Goal: Find specific page/section

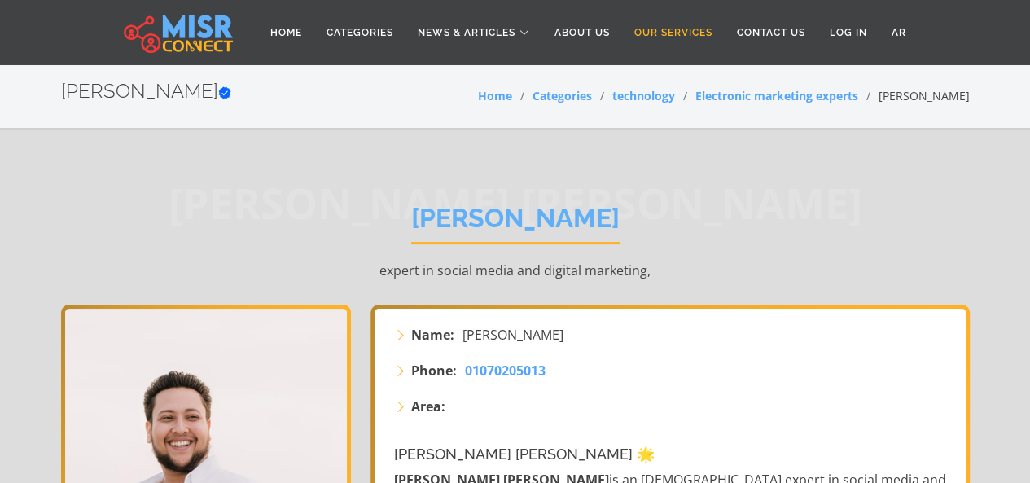
click at [663, 25] on link "Our Services" at bounding box center [673, 32] width 103 height 31
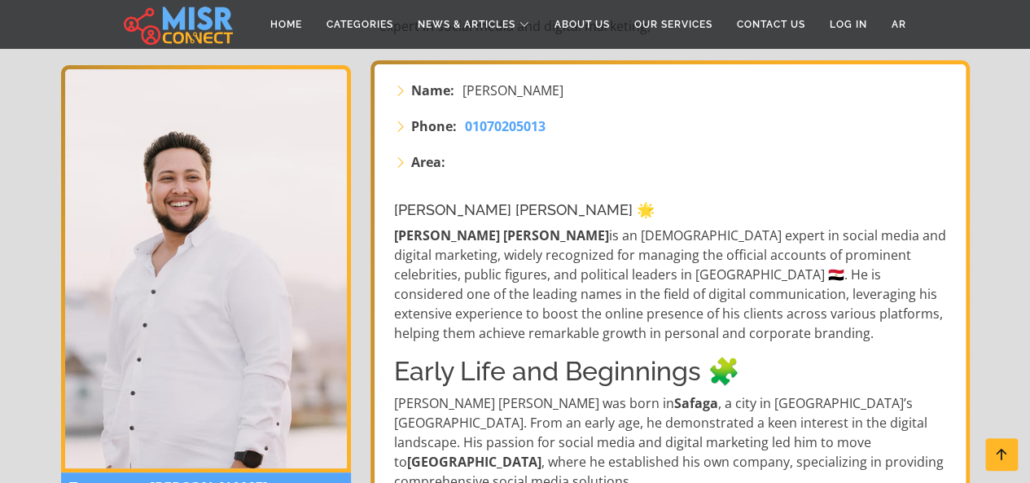
click at [86, 141] on img at bounding box center [206, 268] width 290 height 407
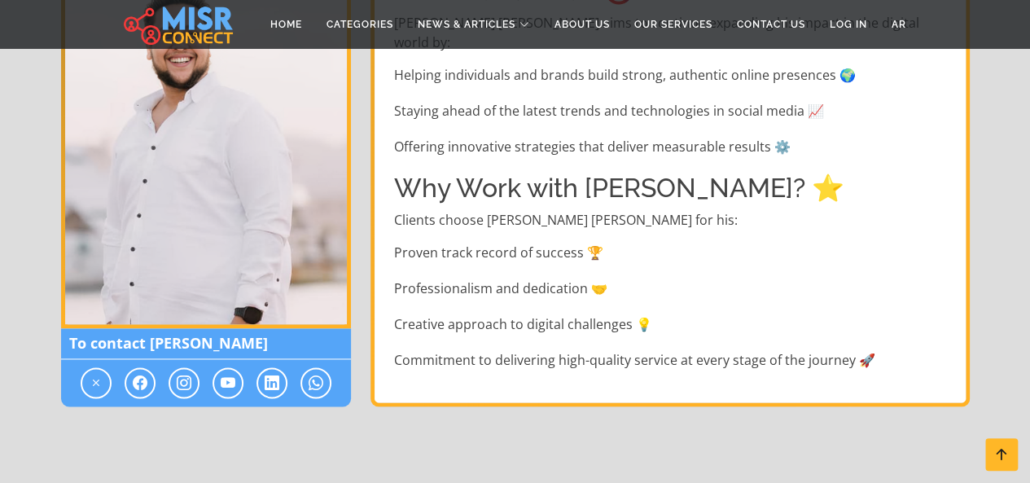
scroll to position [1140, 0]
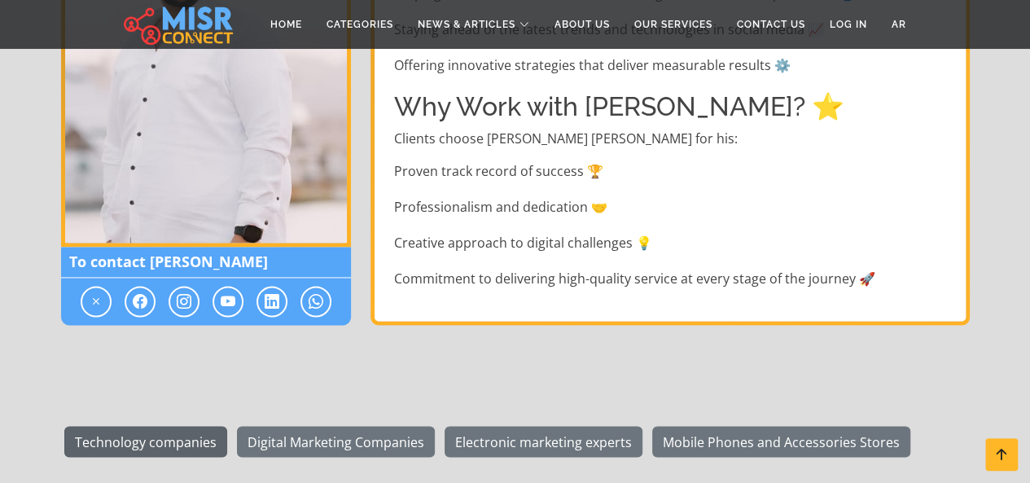
click at [133, 426] on link "Technology companies" at bounding box center [145, 441] width 163 height 31
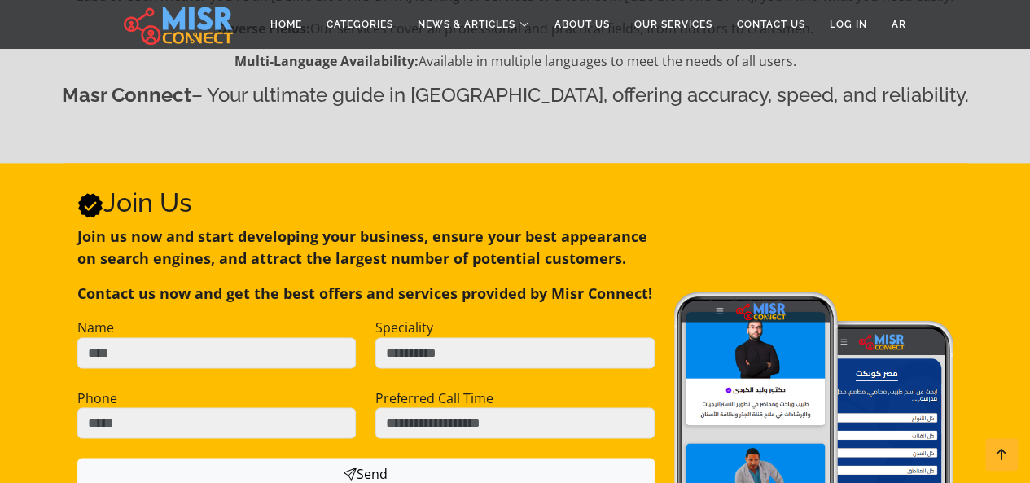
scroll to position [1030, 0]
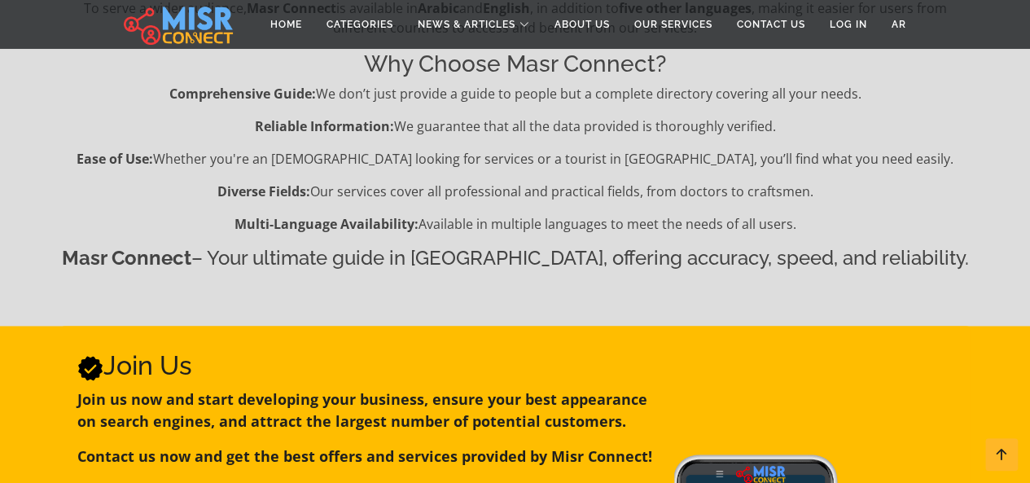
click at [409, 149] on p "Ease of Use: Whether you're an Egyptian looking for services or a tourist in Eg…" at bounding box center [515, 159] width 908 height 20
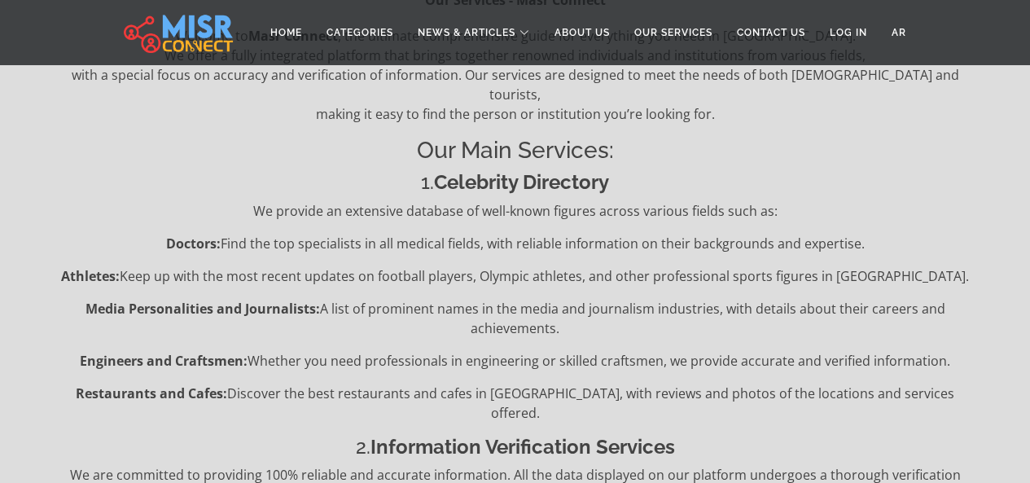
scroll to position [0, 0]
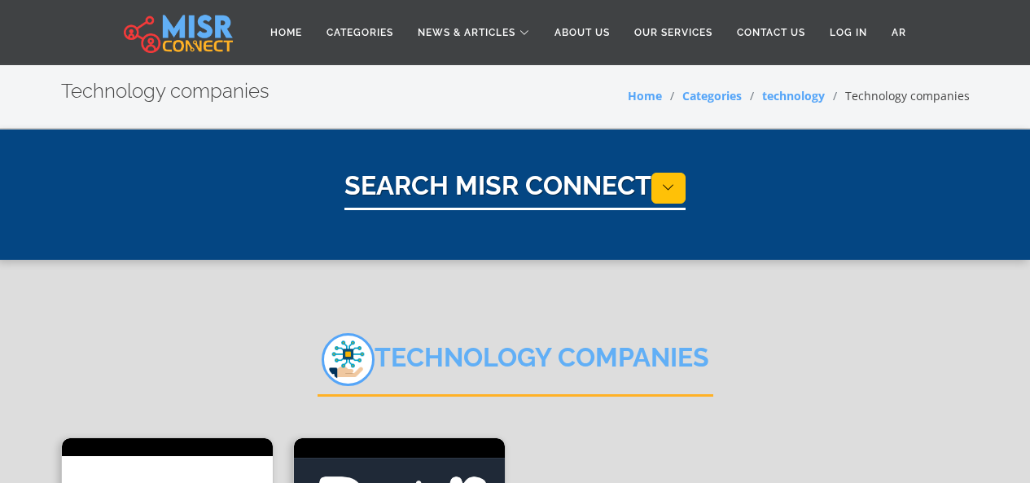
select select "**********"
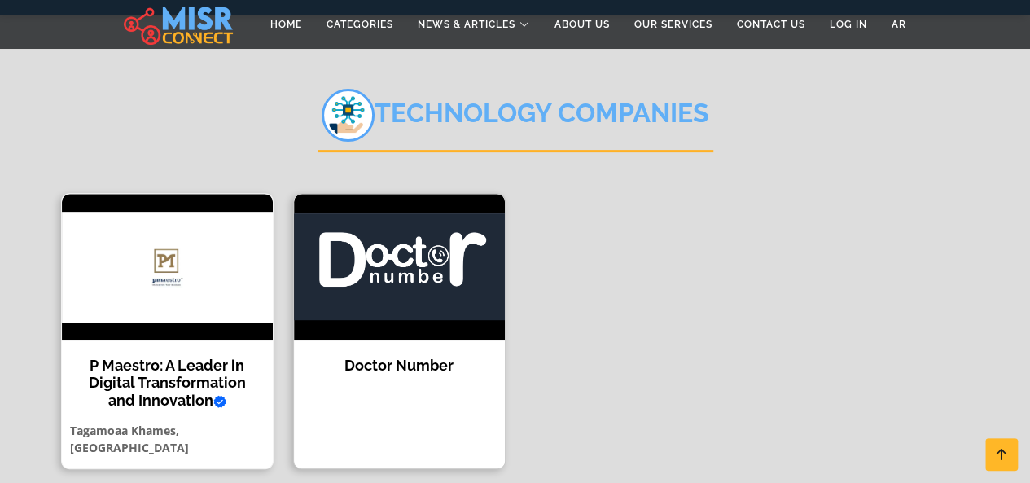
scroll to position [407, 0]
